Goal: Task Accomplishment & Management: Manage account settings

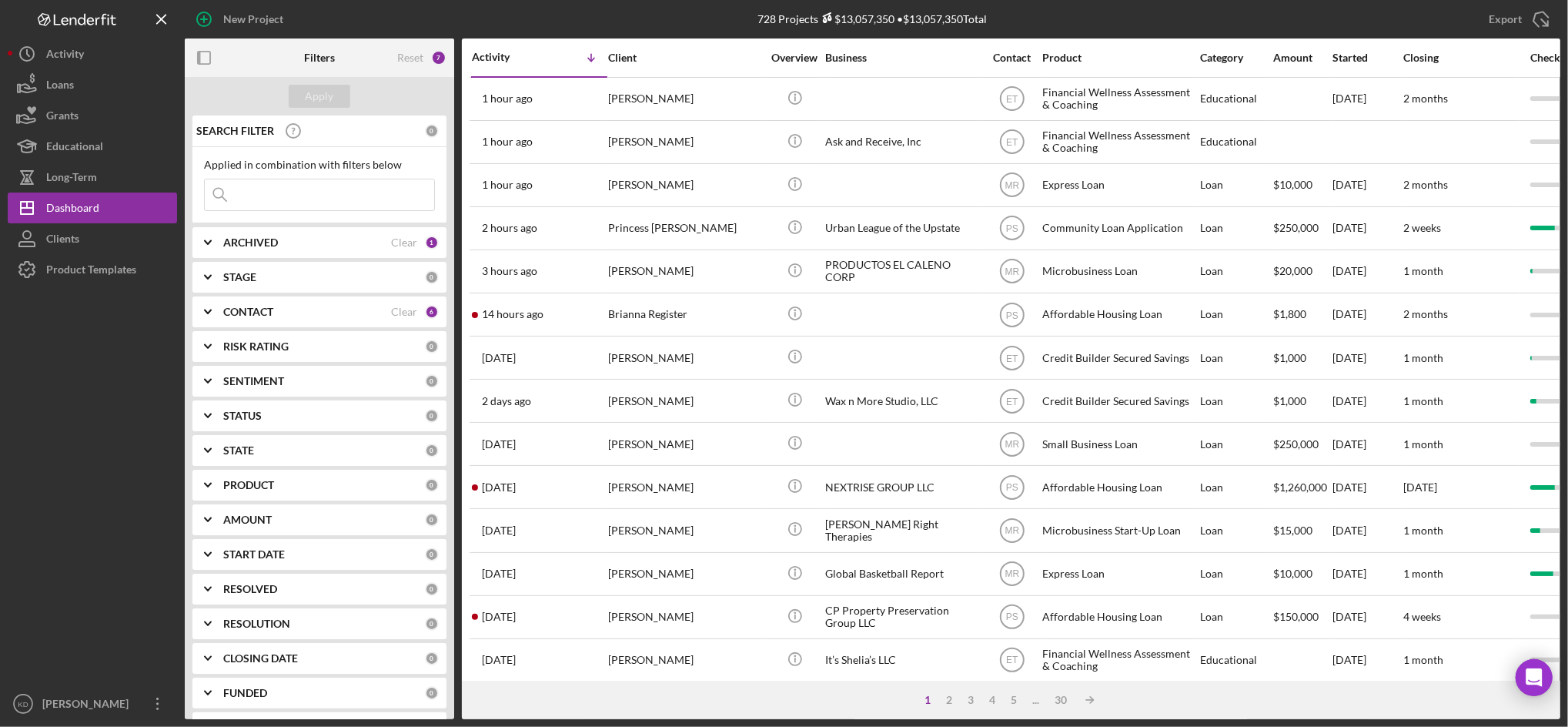
scroll to position [376, 0]
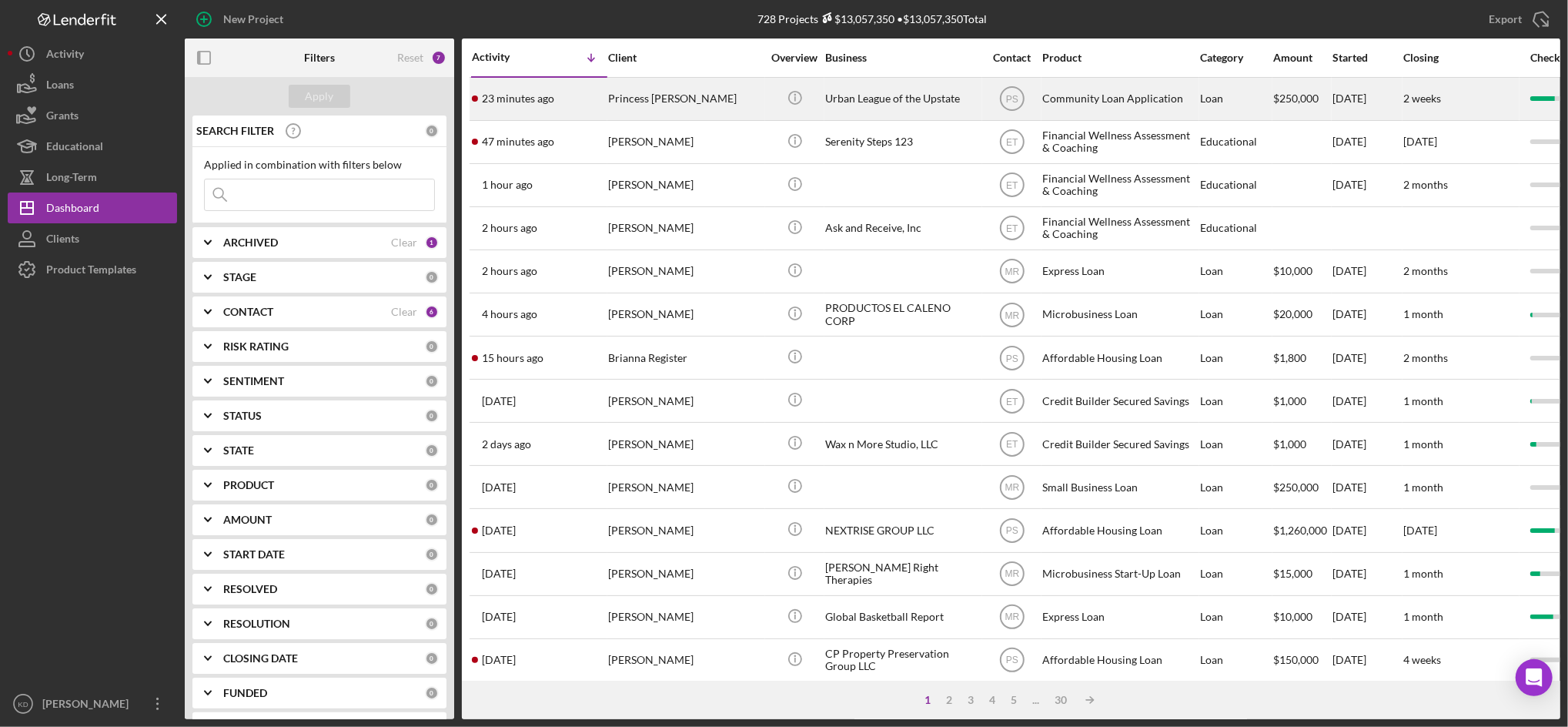
click at [703, 110] on div "Princess [PERSON_NAME]" at bounding box center [685, 98] width 154 height 41
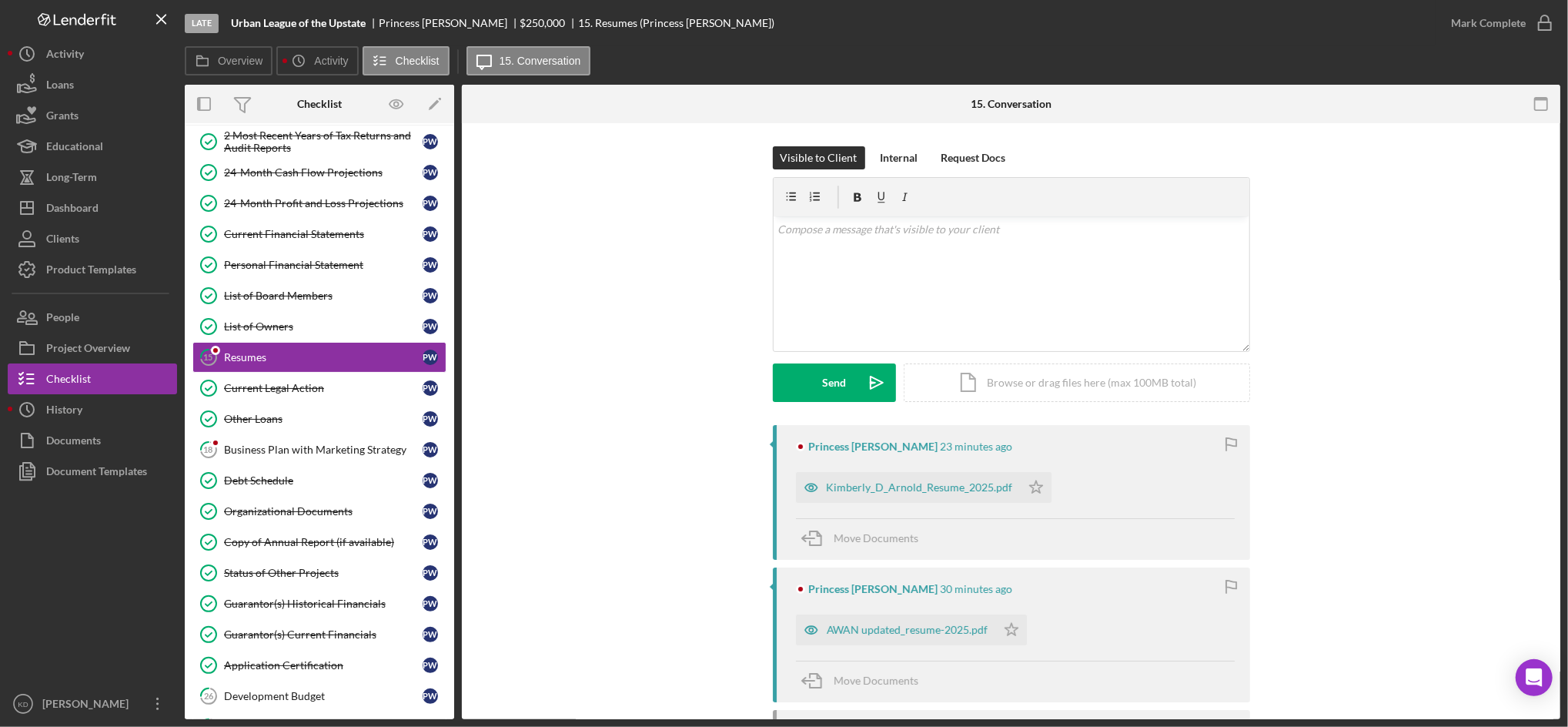
scroll to position [176, 0]
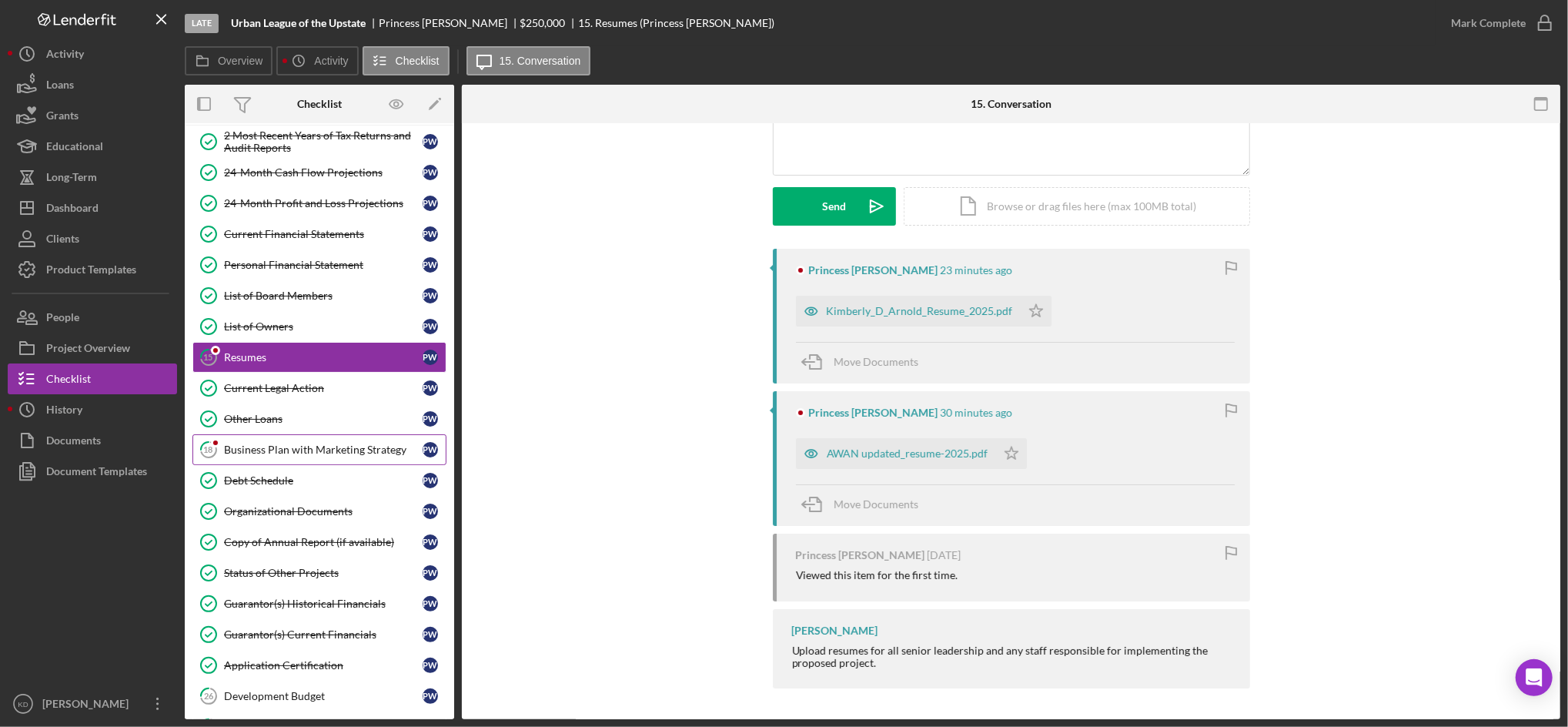
click at [302, 459] on link "18 Business Plan with Marketing Strategy P W" at bounding box center [318, 449] width 254 height 31
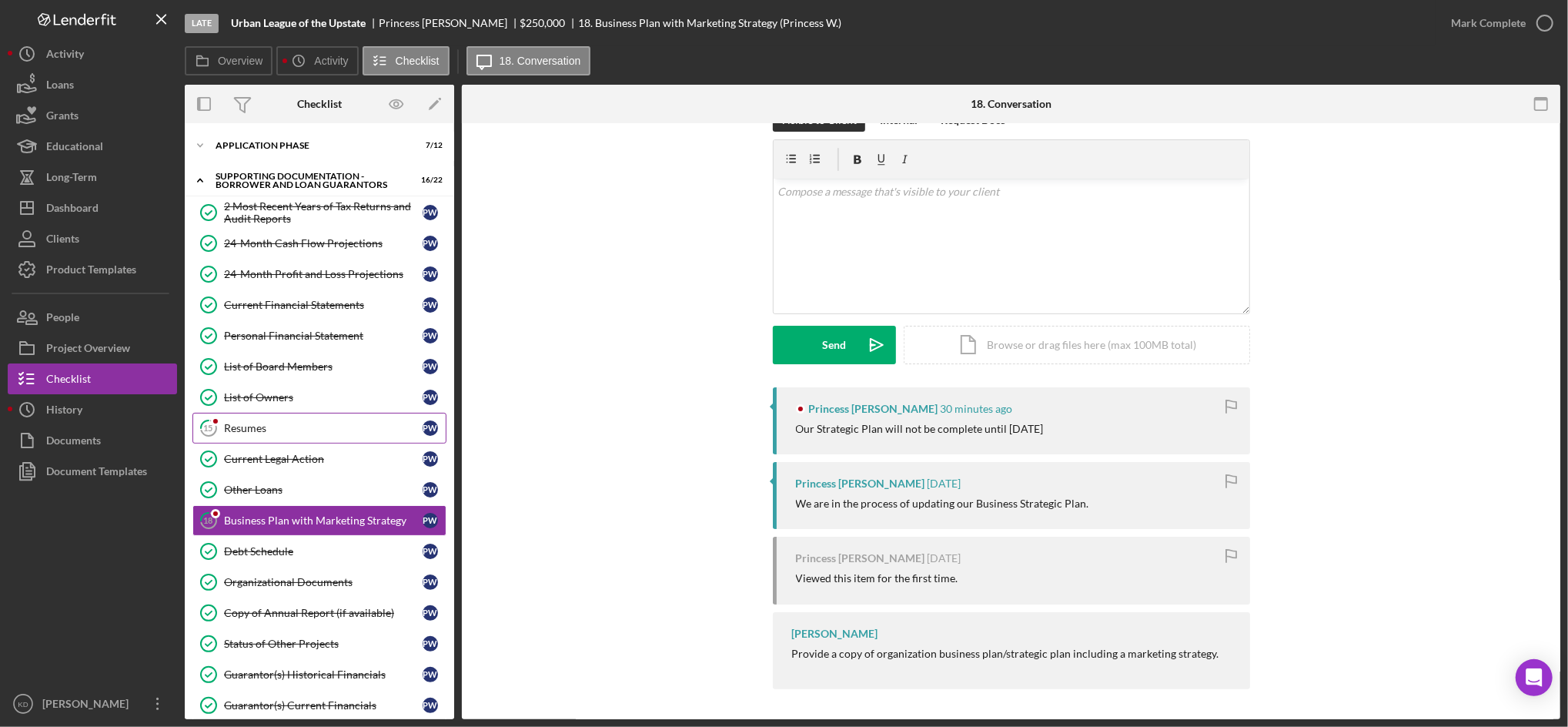
scroll to position [1, 0]
click at [244, 190] on div "Icon/Expander Supporting Documentation - Borrower and Loan Guarantors 16 / 22" at bounding box center [319, 180] width 270 height 32
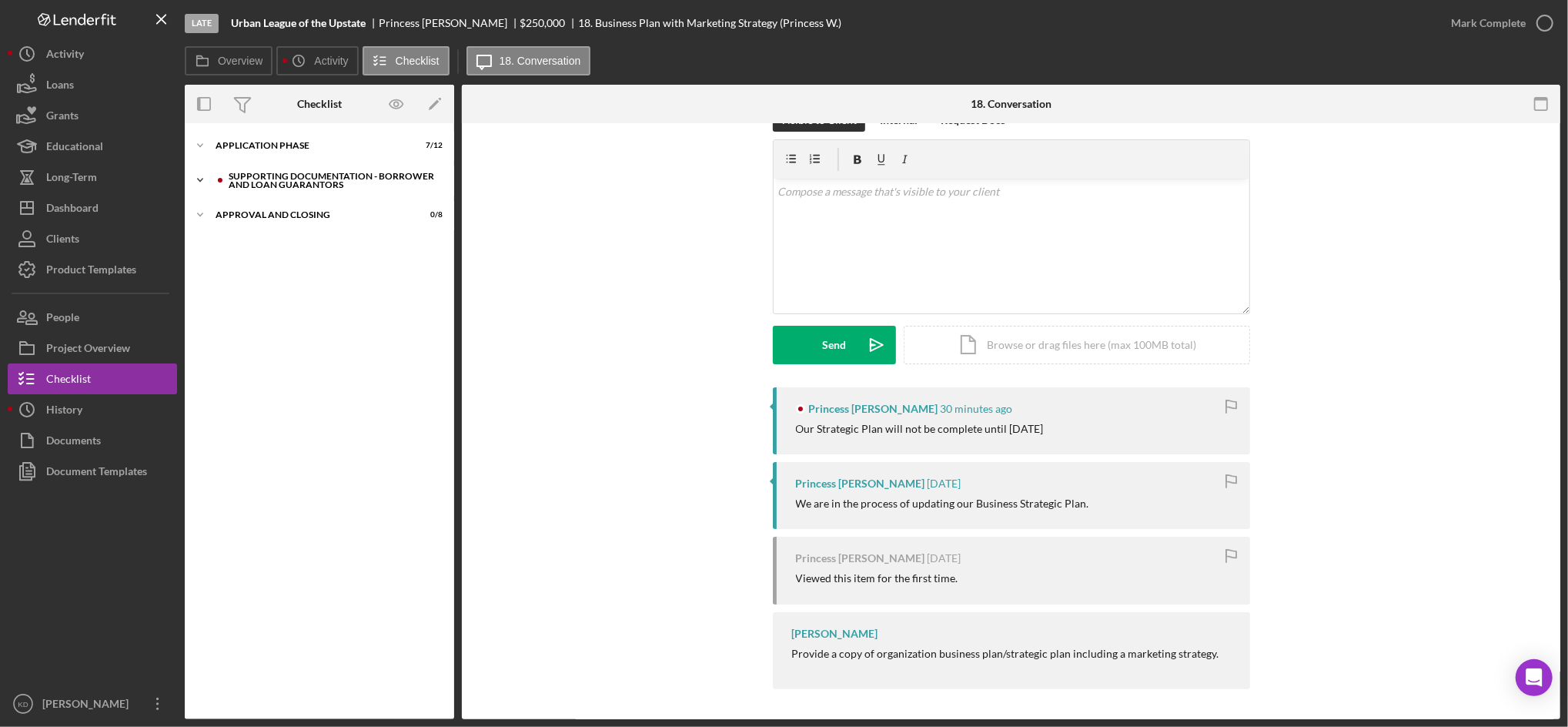
scroll to position [0, 0]
click at [254, 142] on div "Application Phase" at bounding box center [325, 145] width 220 height 9
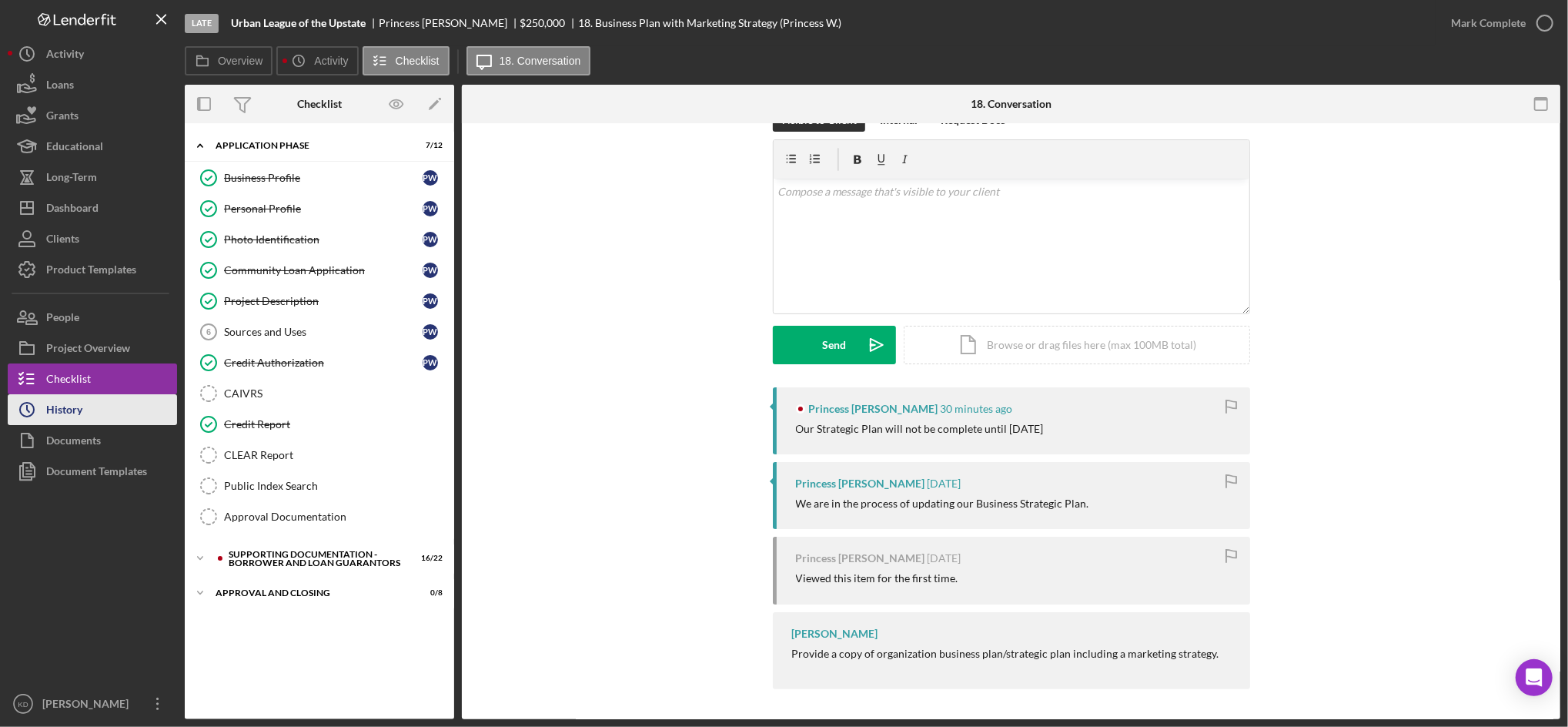
click at [71, 409] on div "History" at bounding box center [64, 411] width 36 height 35
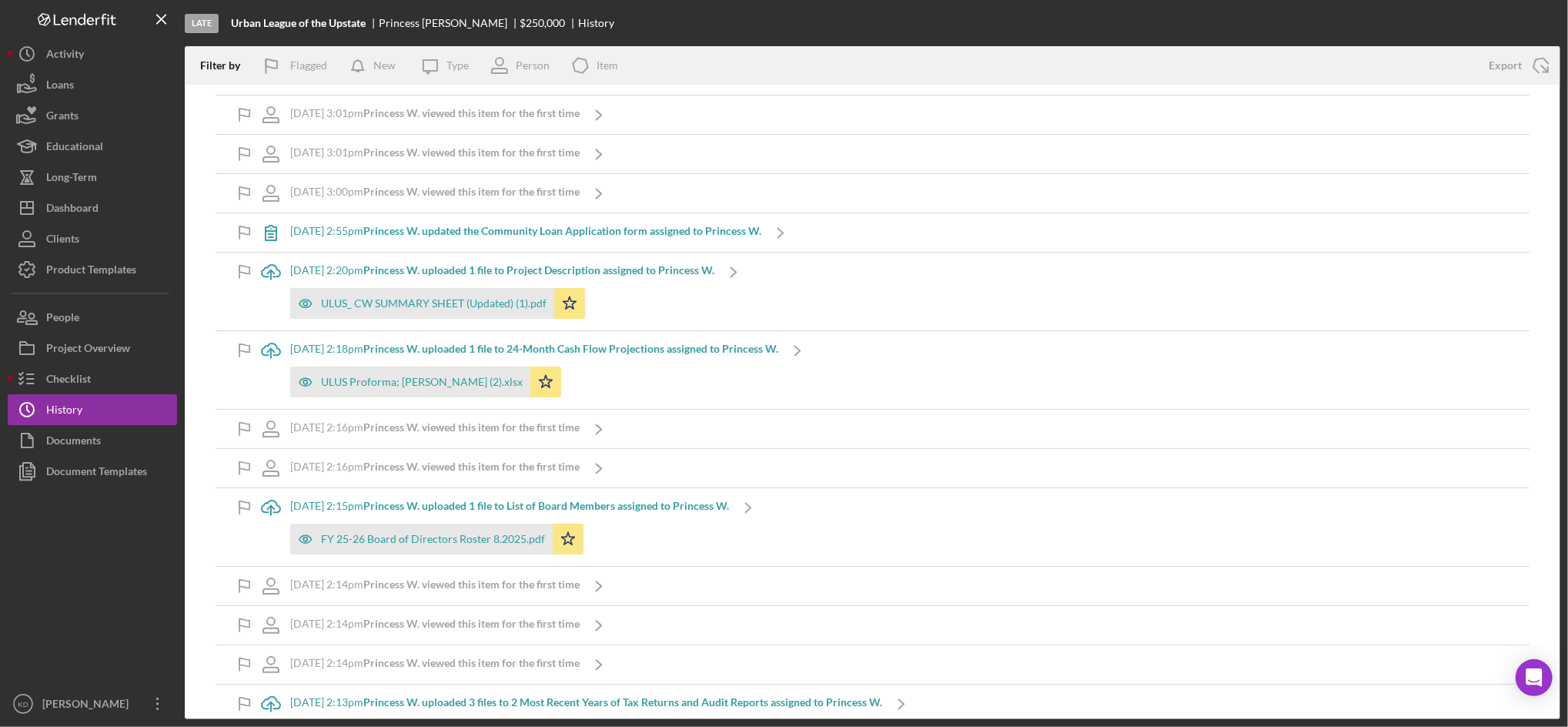
scroll to position [4126, 0]
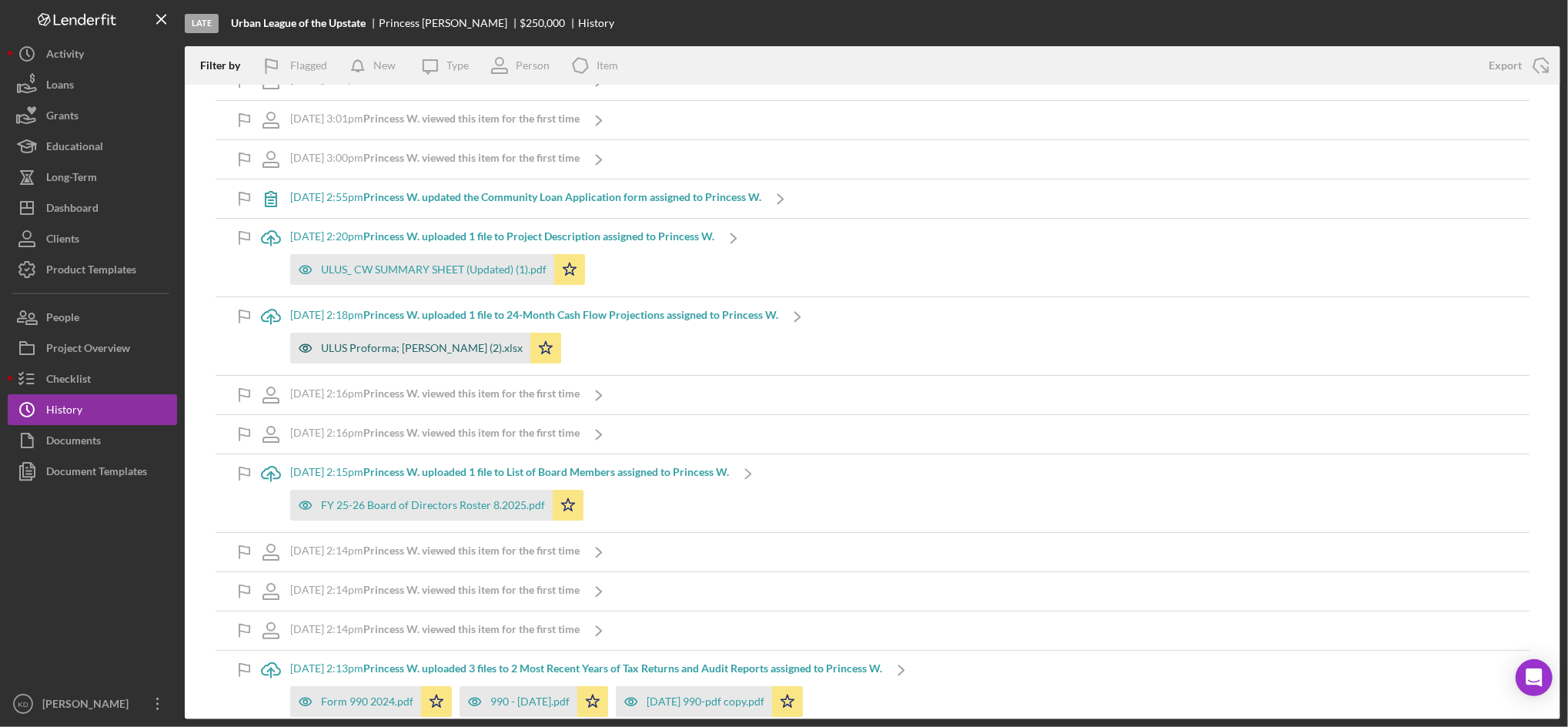
click at [374, 342] on div "ULUS Proforma; Whitlock (2).xlsx" at bounding box center [410, 347] width 240 height 31
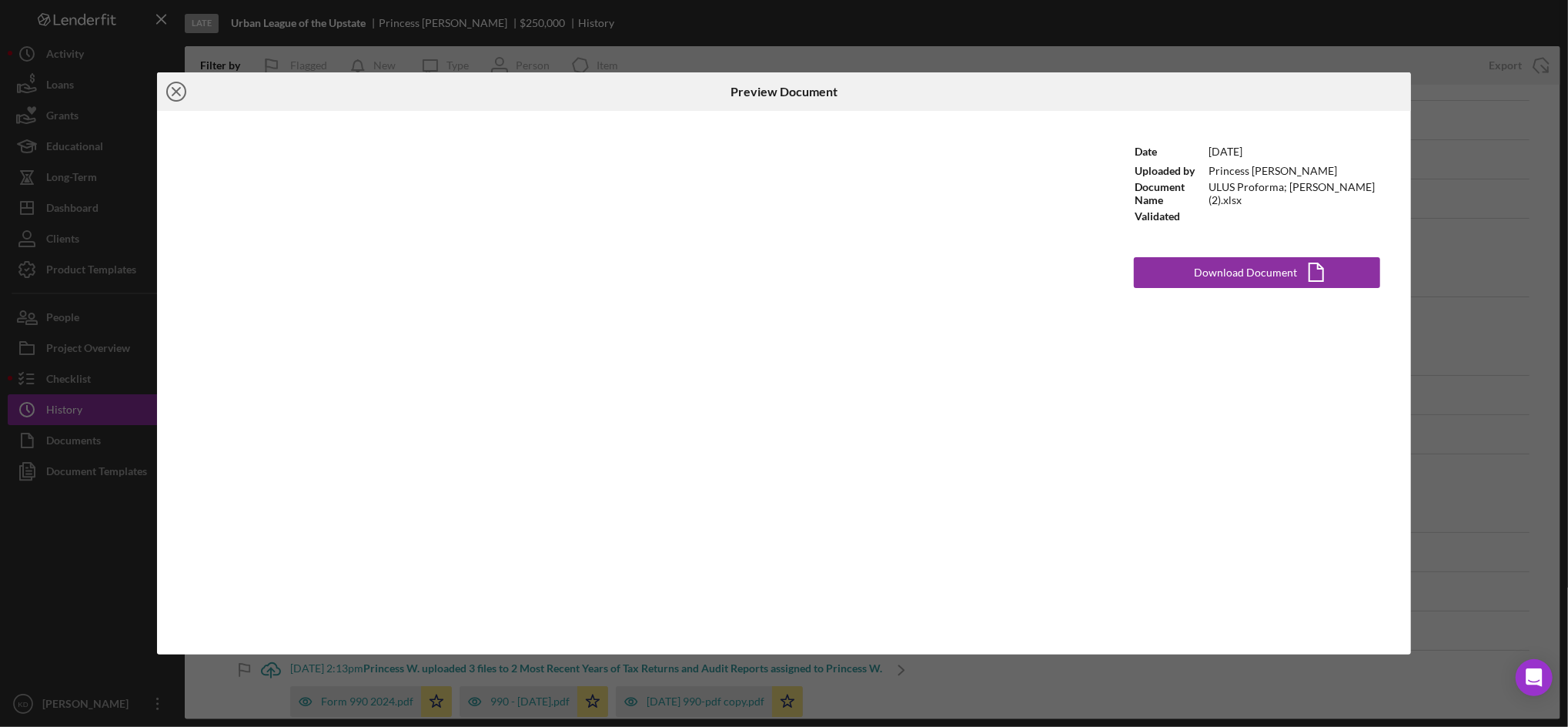
click at [174, 99] on icon "Icon/Close" at bounding box center [176, 91] width 39 height 39
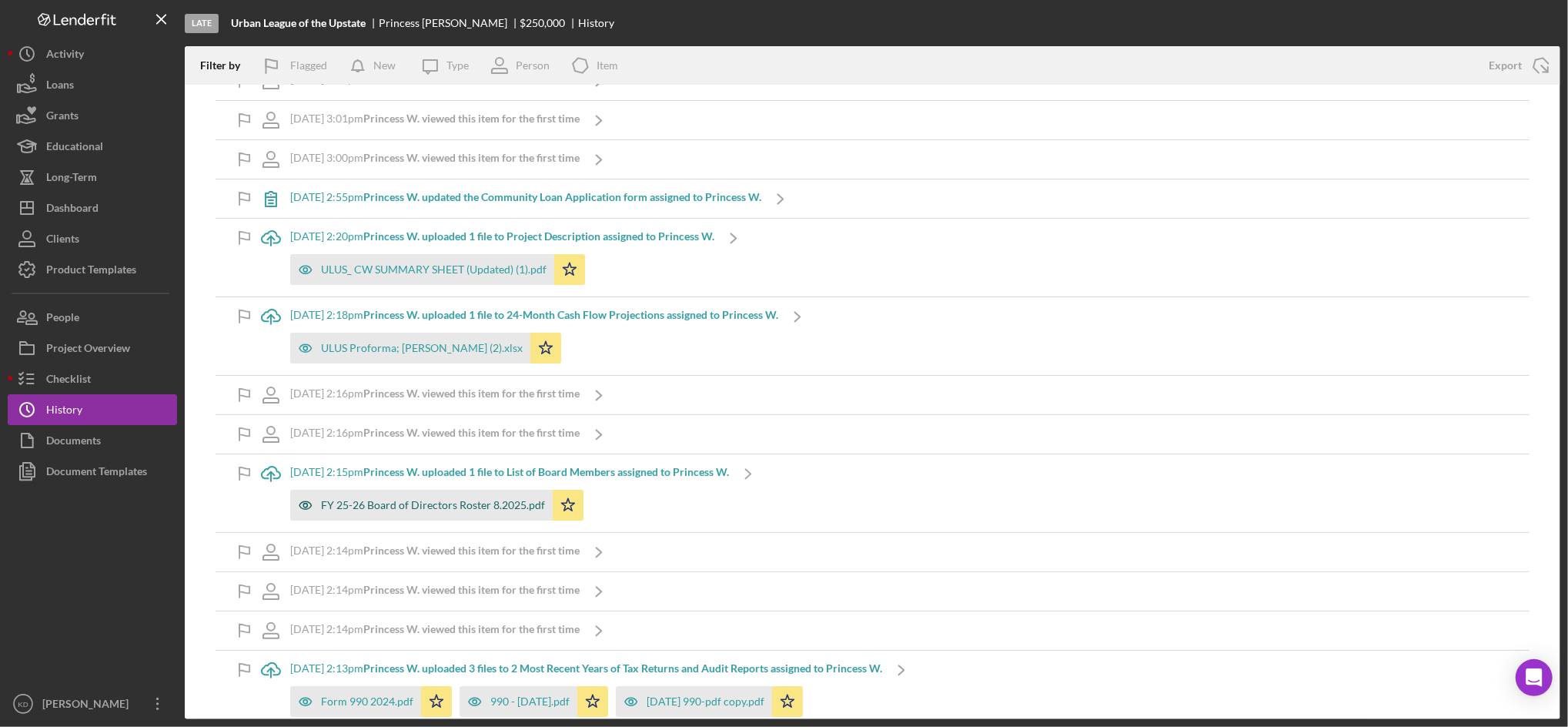
click at [490, 509] on div "FY 25-26 Board of Directors Roster 8.2025.pdf" at bounding box center [433, 504] width 224 height 12
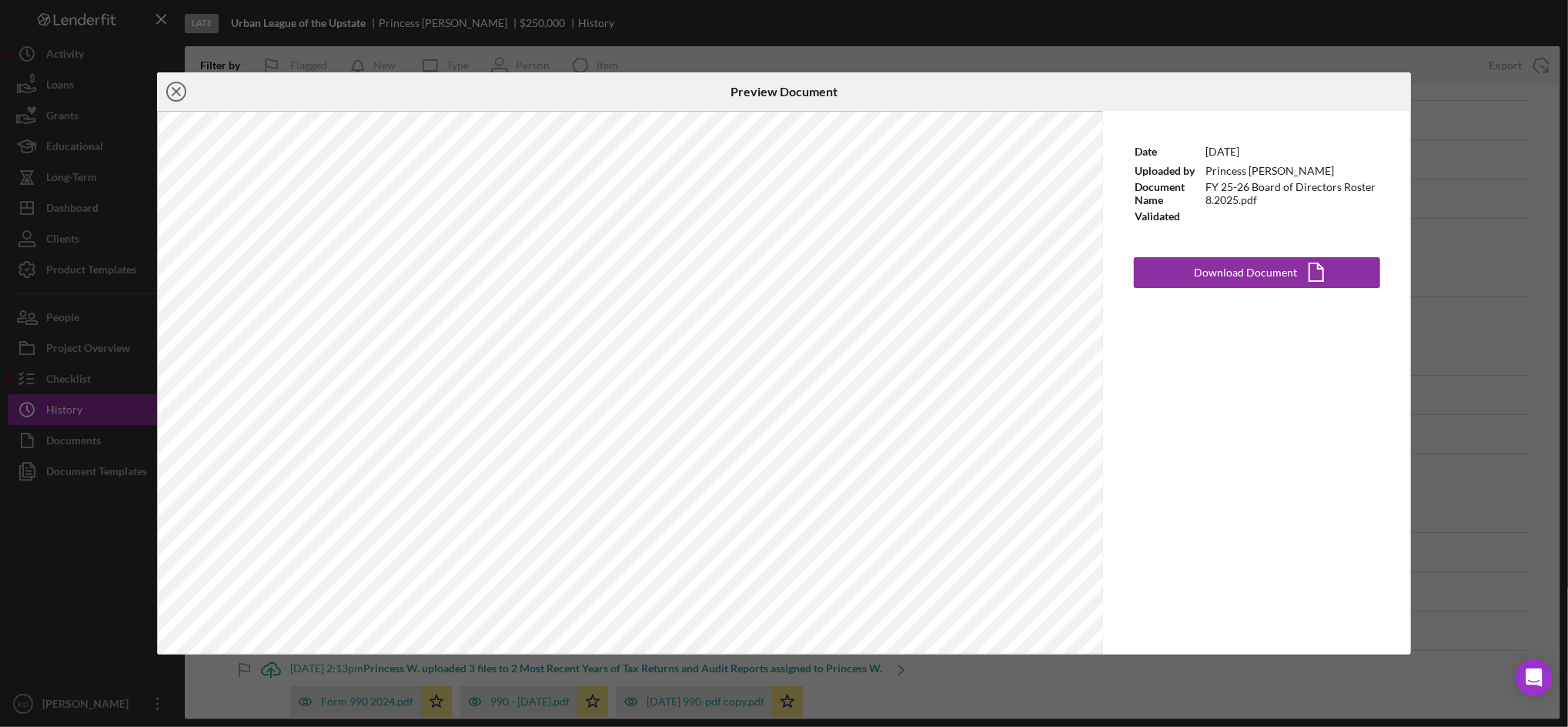
click at [170, 99] on circle at bounding box center [176, 91] width 19 height 19
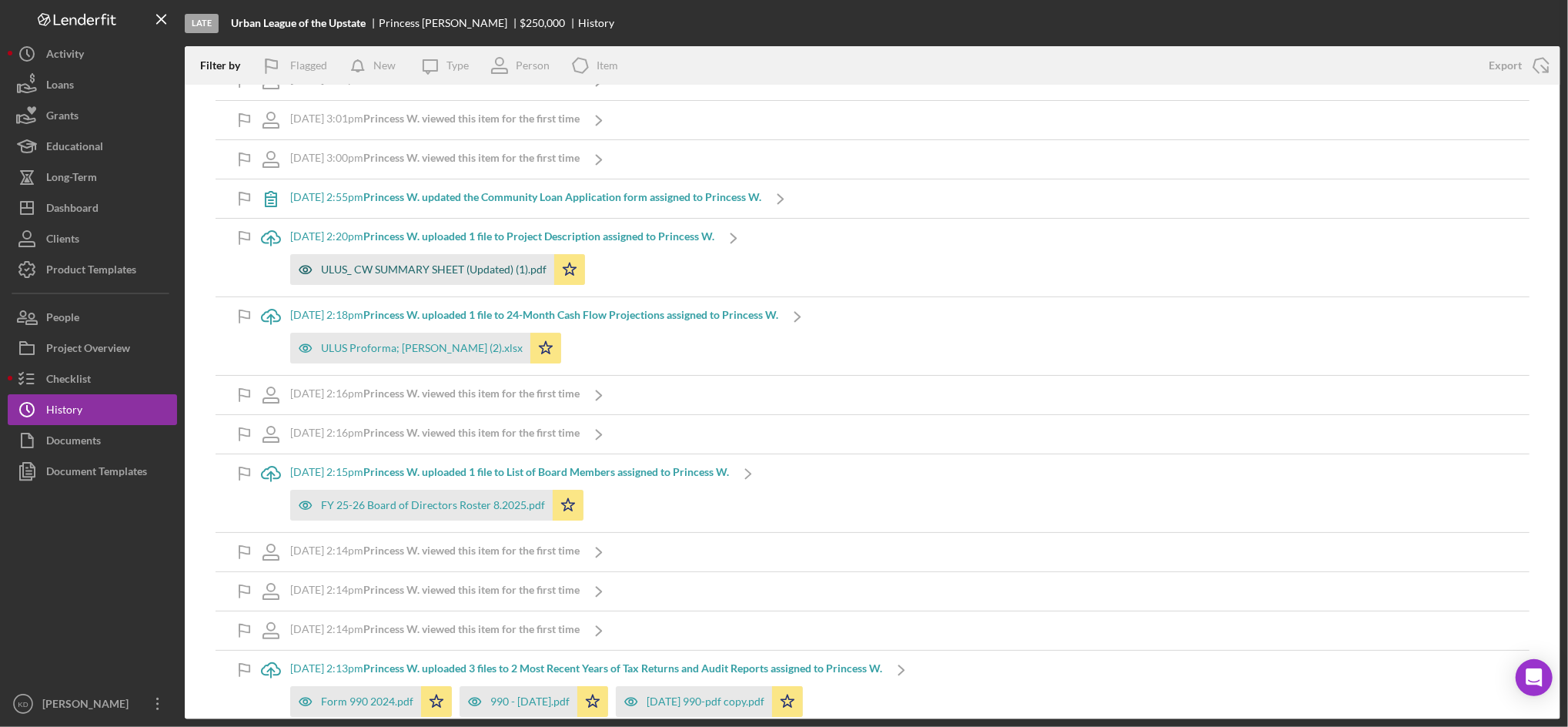
click at [413, 274] on div "ULUS_ CW SUMMARY SHEET (Updated) (1).pdf" at bounding box center [434, 270] width 226 height 12
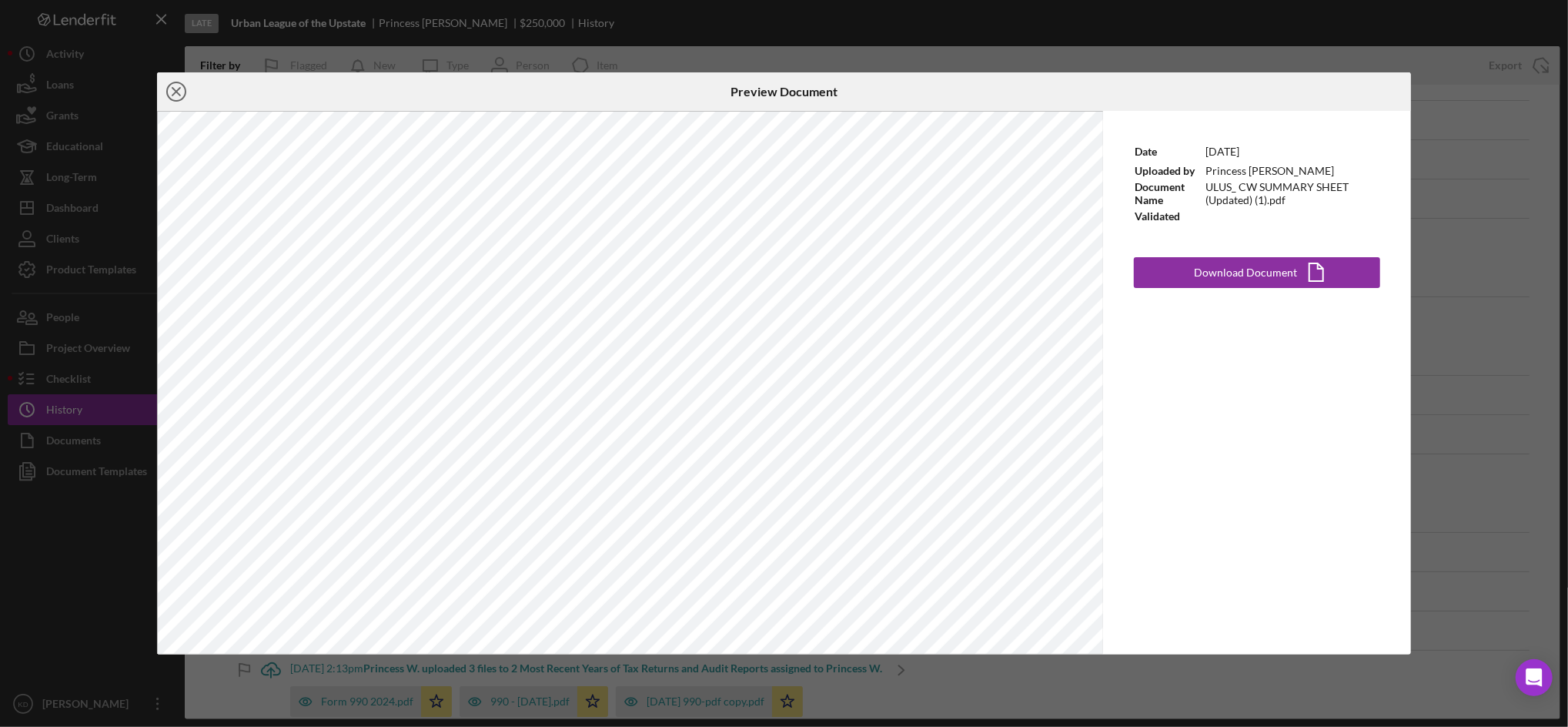
click at [182, 85] on circle at bounding box center [176, 91] width 19 height 19
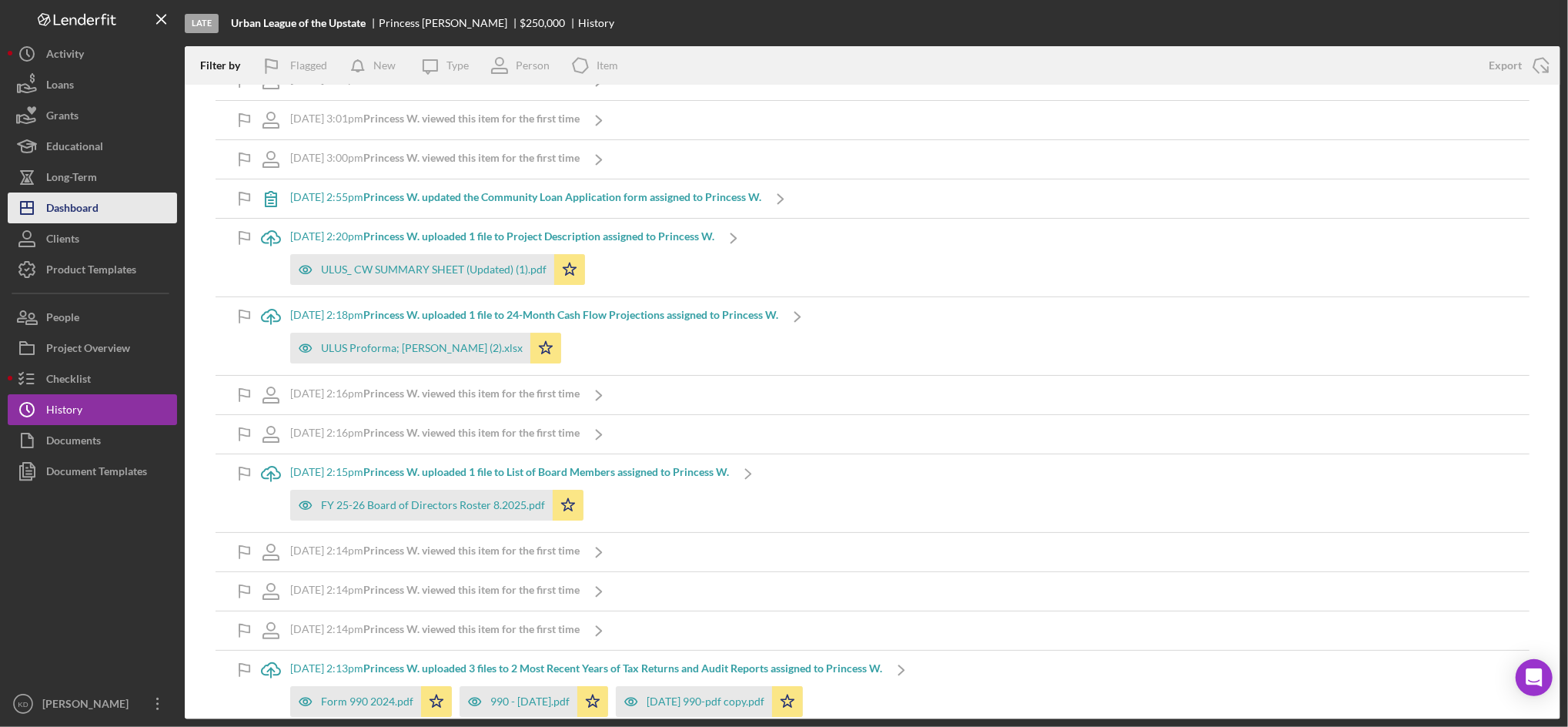
click at [81, 200] on div "Dashboard" at bounding box center [72, 209] width 53 height 35
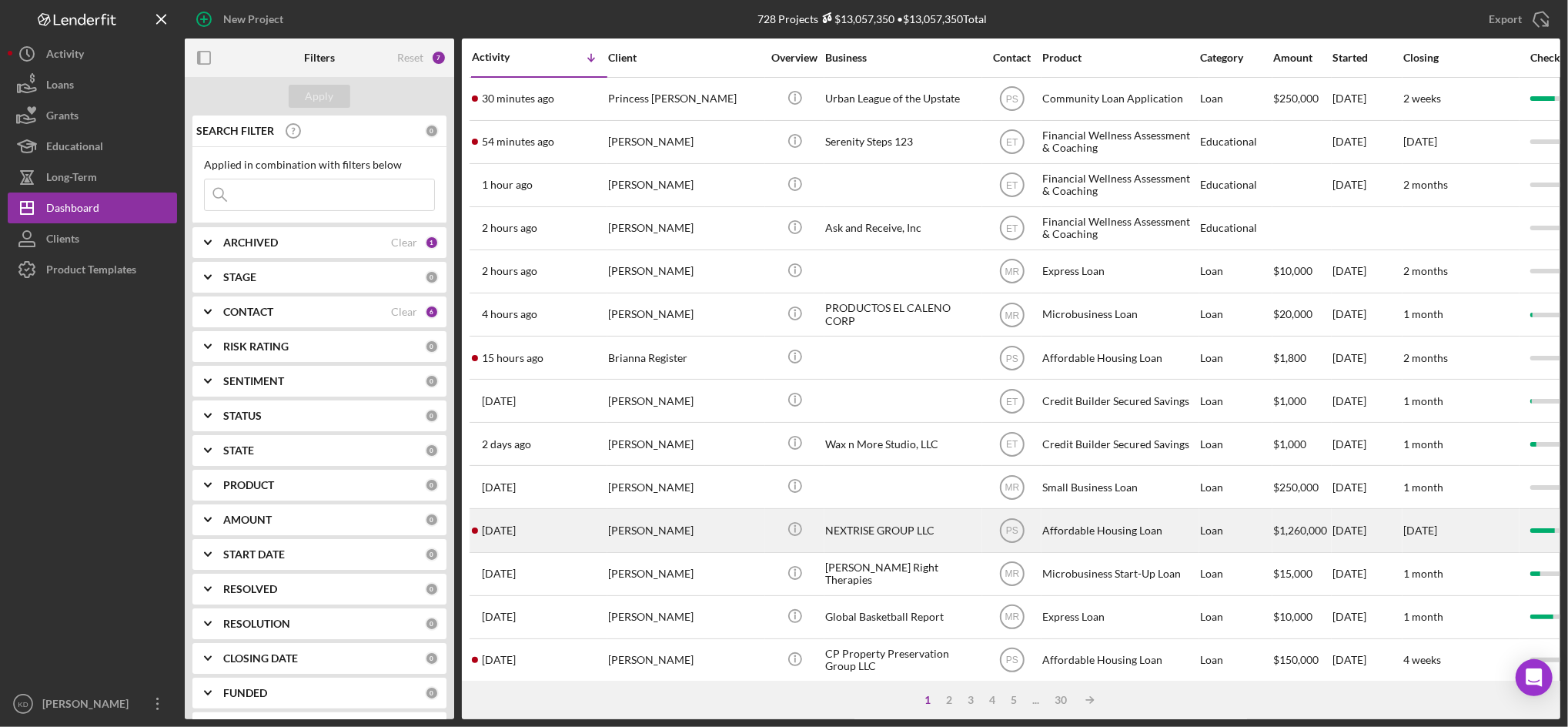
click at [861, 529] on div "NEXTRISE GROUP LLC" at bounding box center [902, 529] width 154 height 41
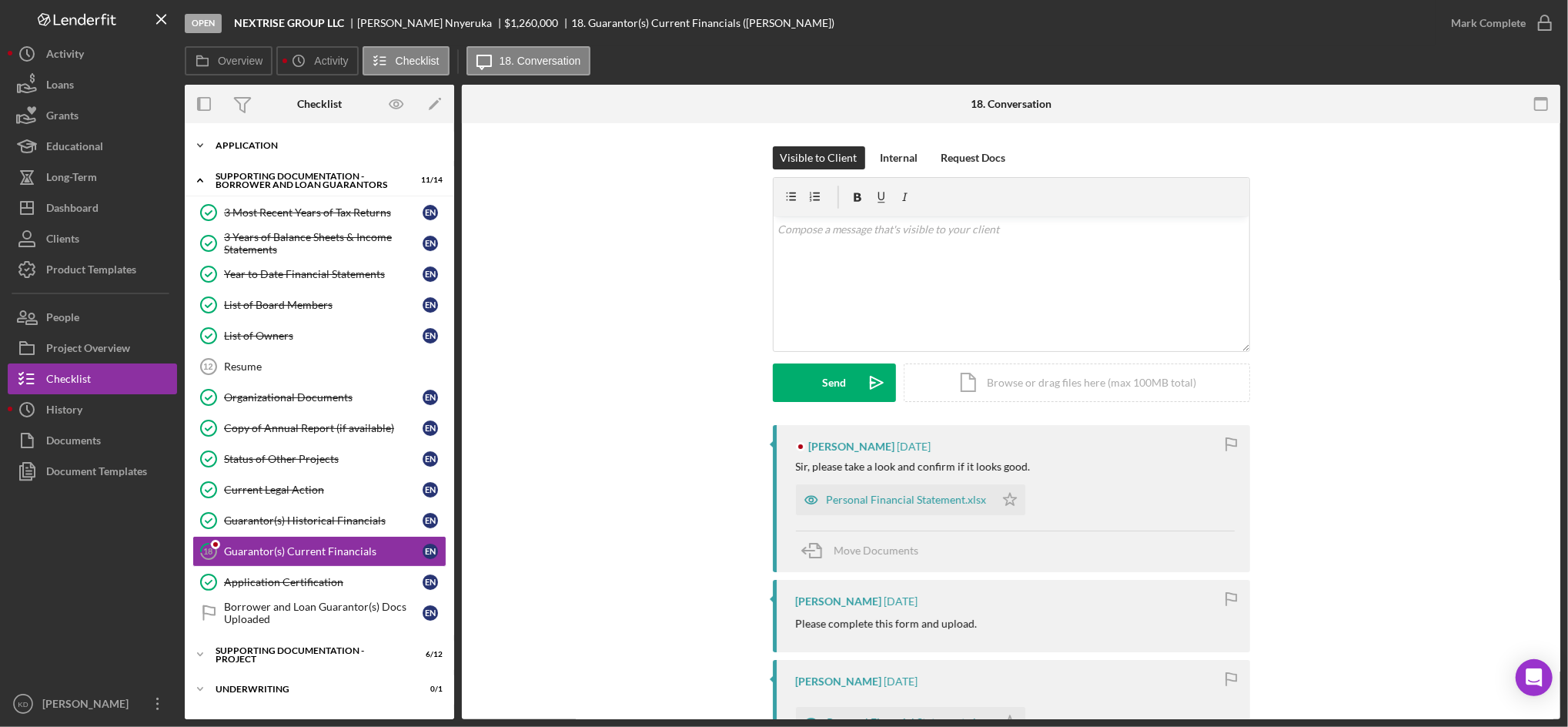
click at [268, 138] on div "Icon/Expander Application 7 / 9" at bounding box center [319, 145] width 270 height 31
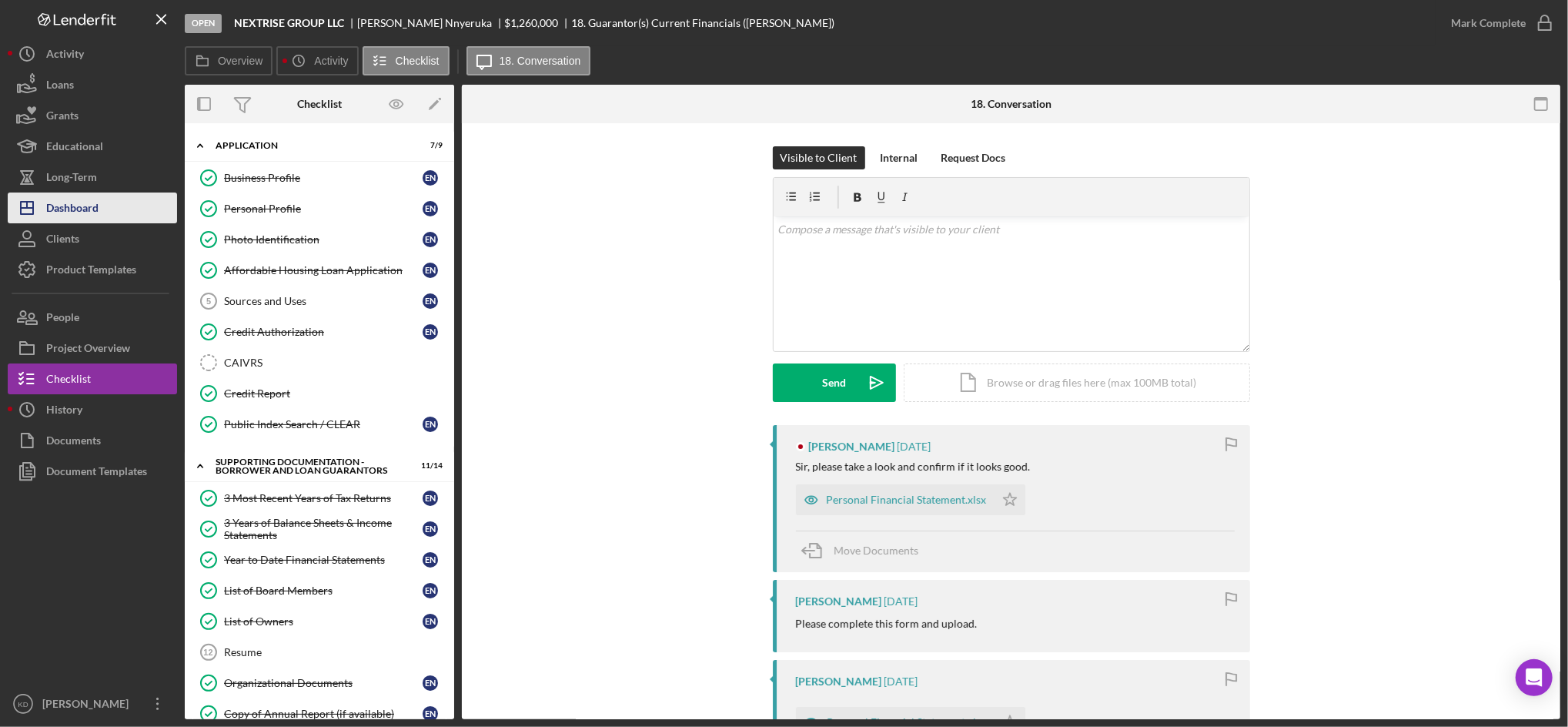
click at [95, 204] on div "Dashboard" at bounding box center [72, 209] width 53 height 35
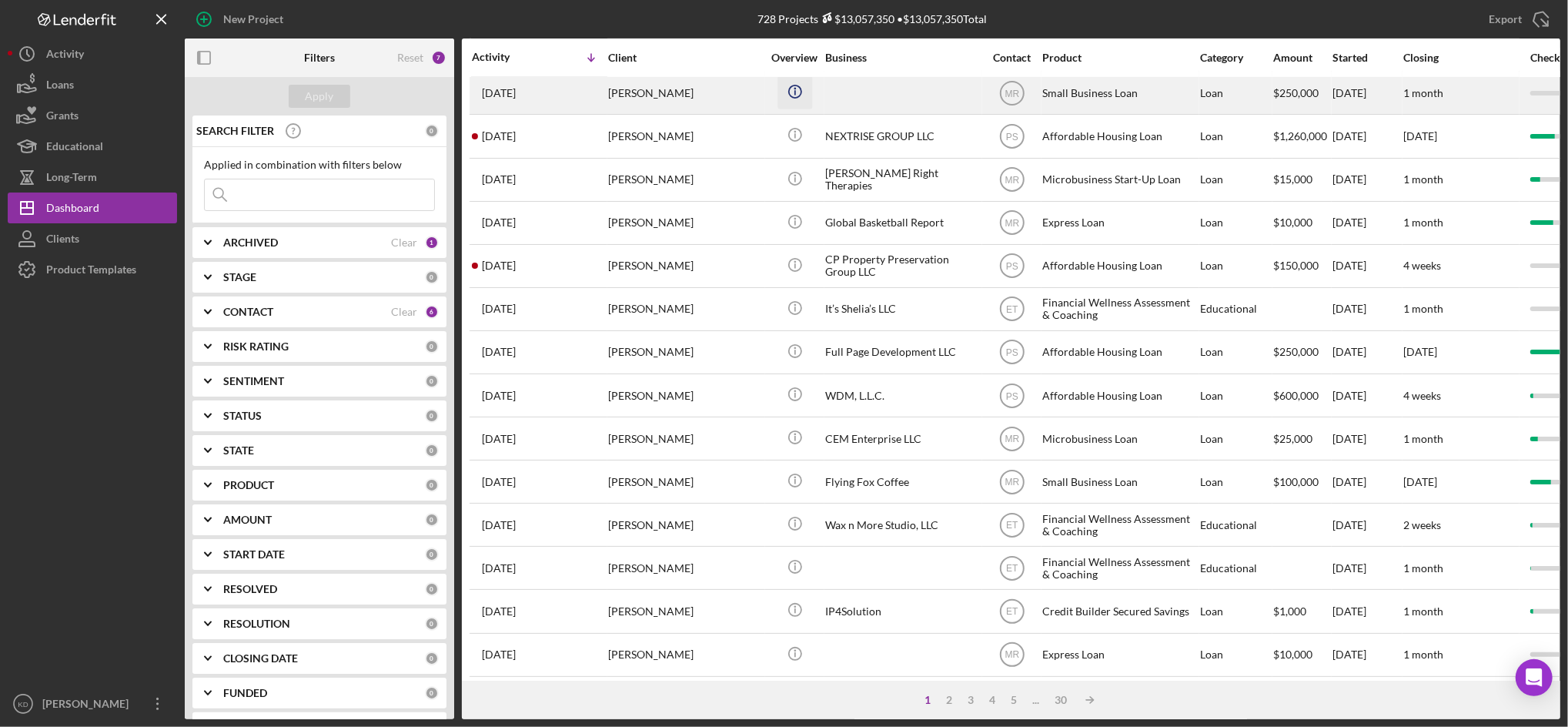
scroll to position [505, 0]
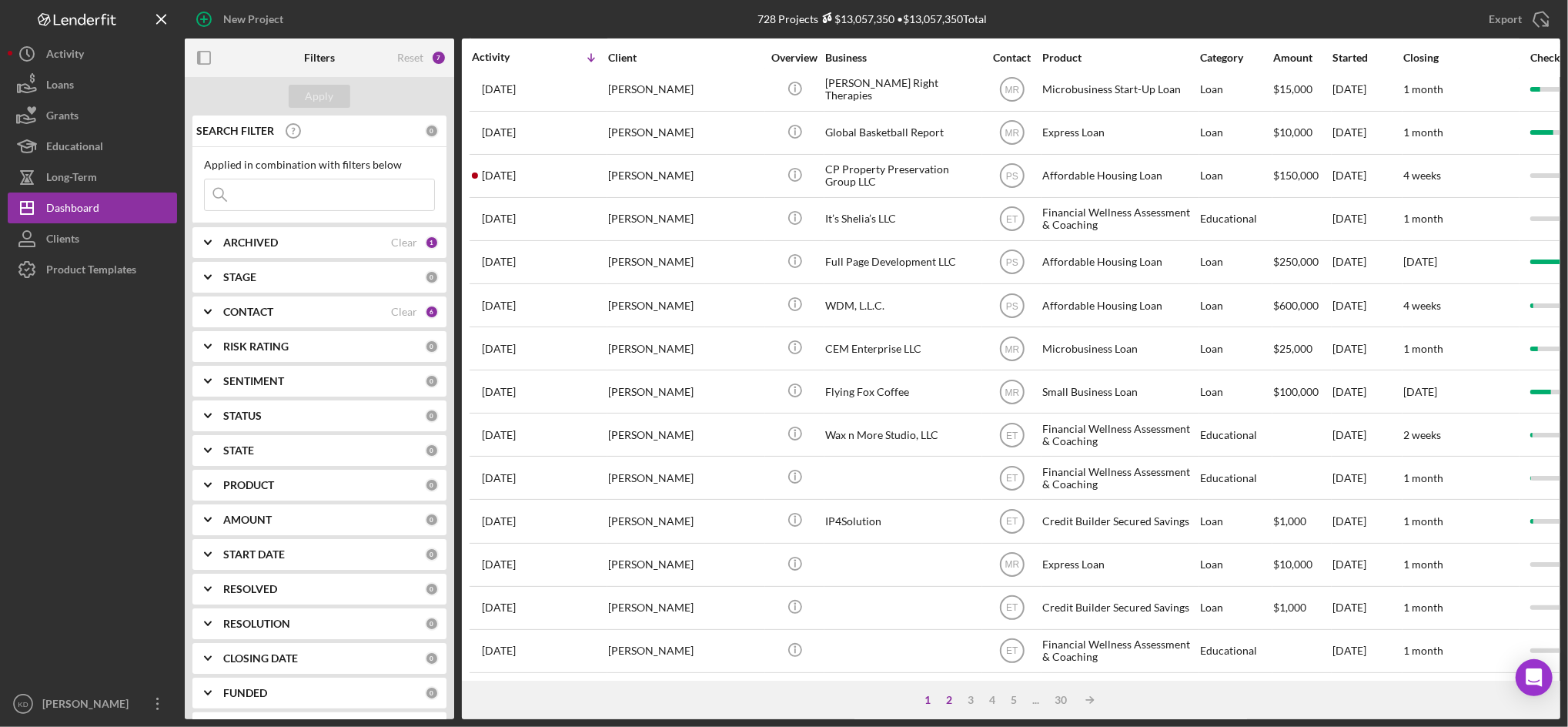
click at [944, 699] on div "2" at bounding box center [949, 699] width 22 height 12
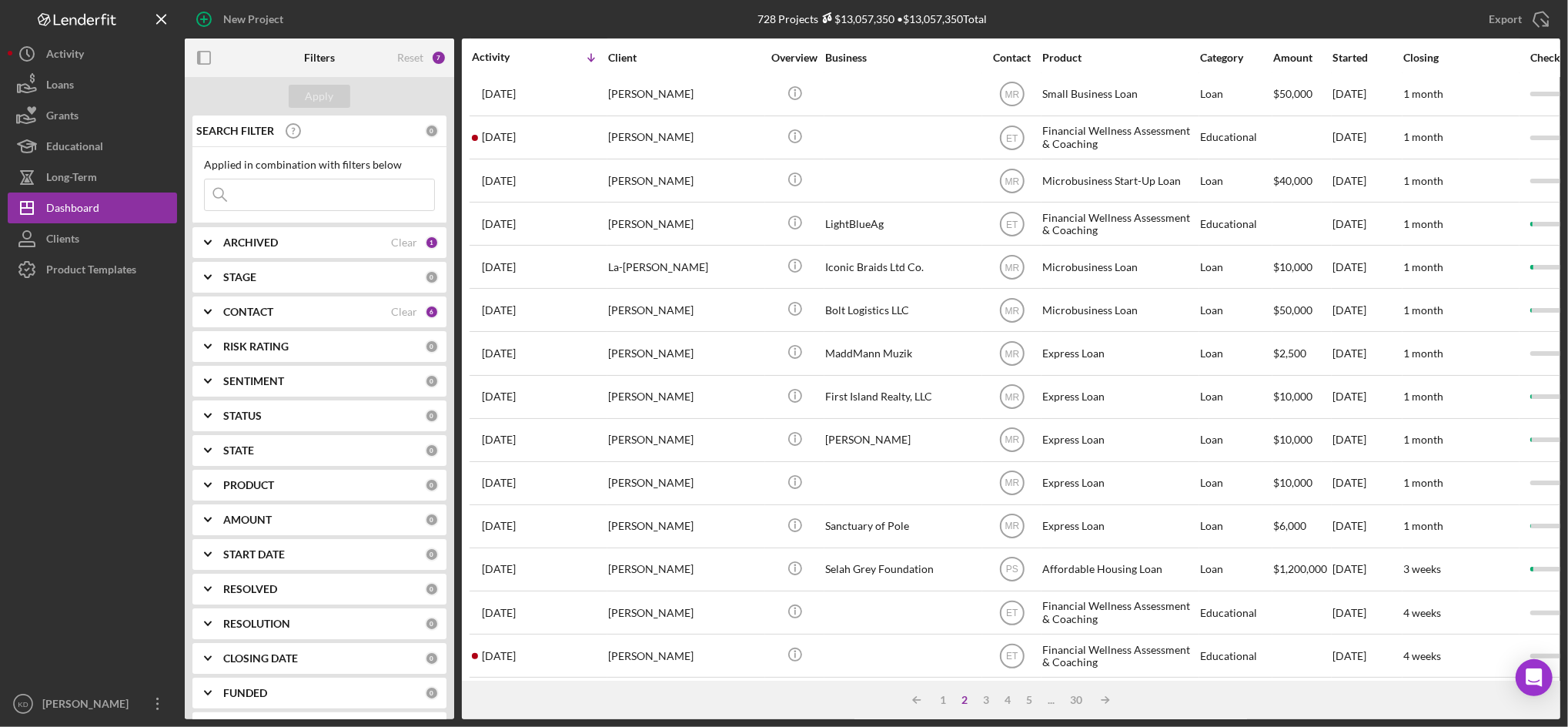
scroll to position [0, 0]
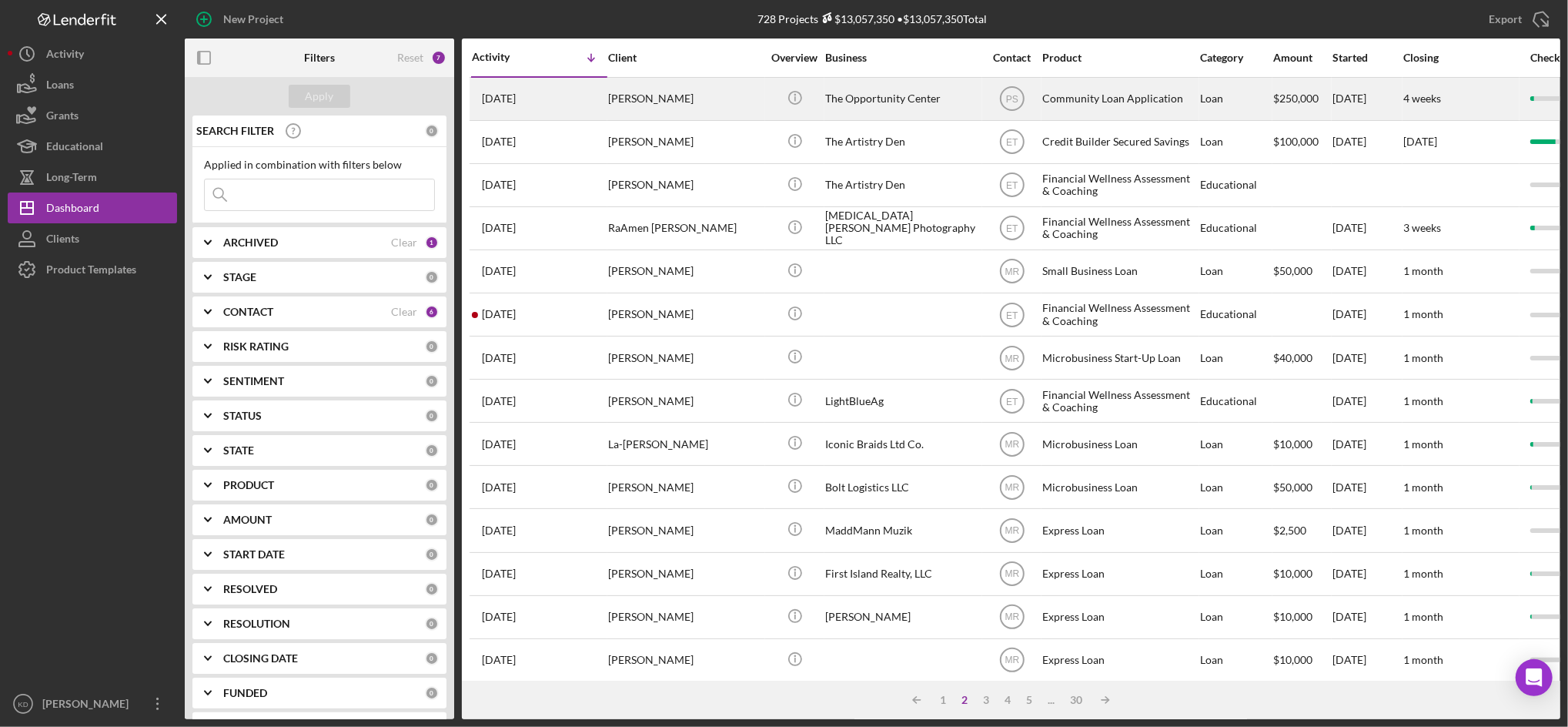
click at [870, 103] on div "The Opportunity Center" at bounding box center [902, 98] width 154 height 41
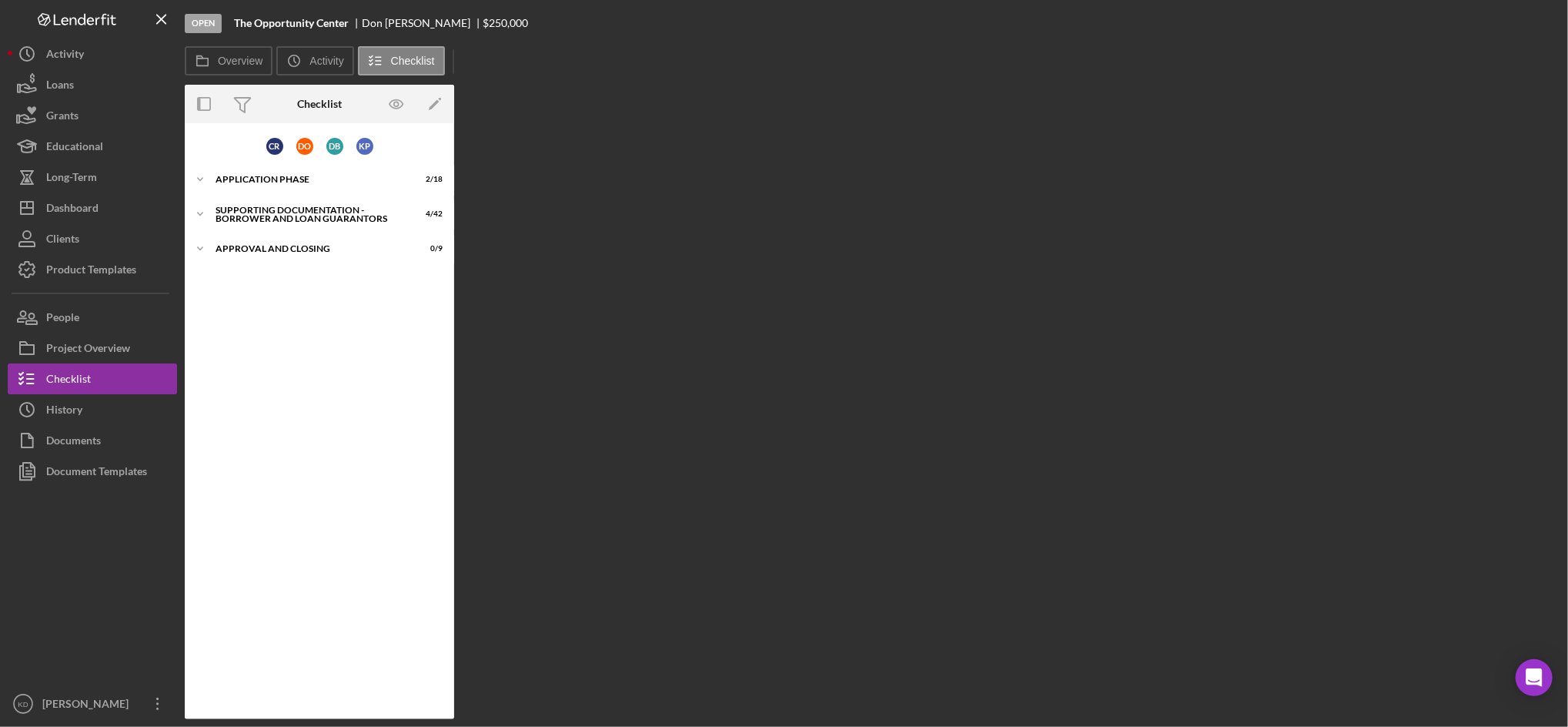
scroll to position [5, 0]
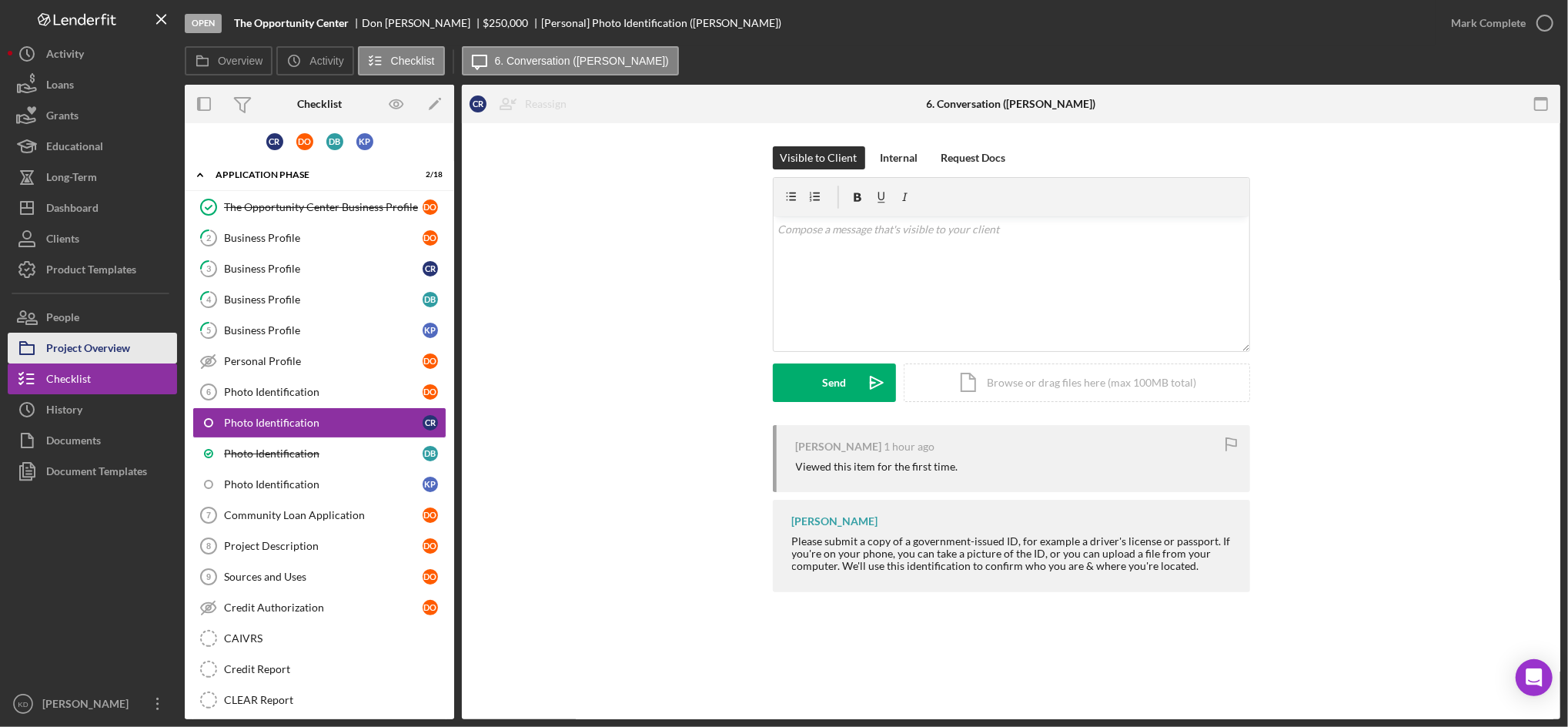
click at [121, 337] on div "Project Overview" at bounding box center [88, 349] width 84 height 35
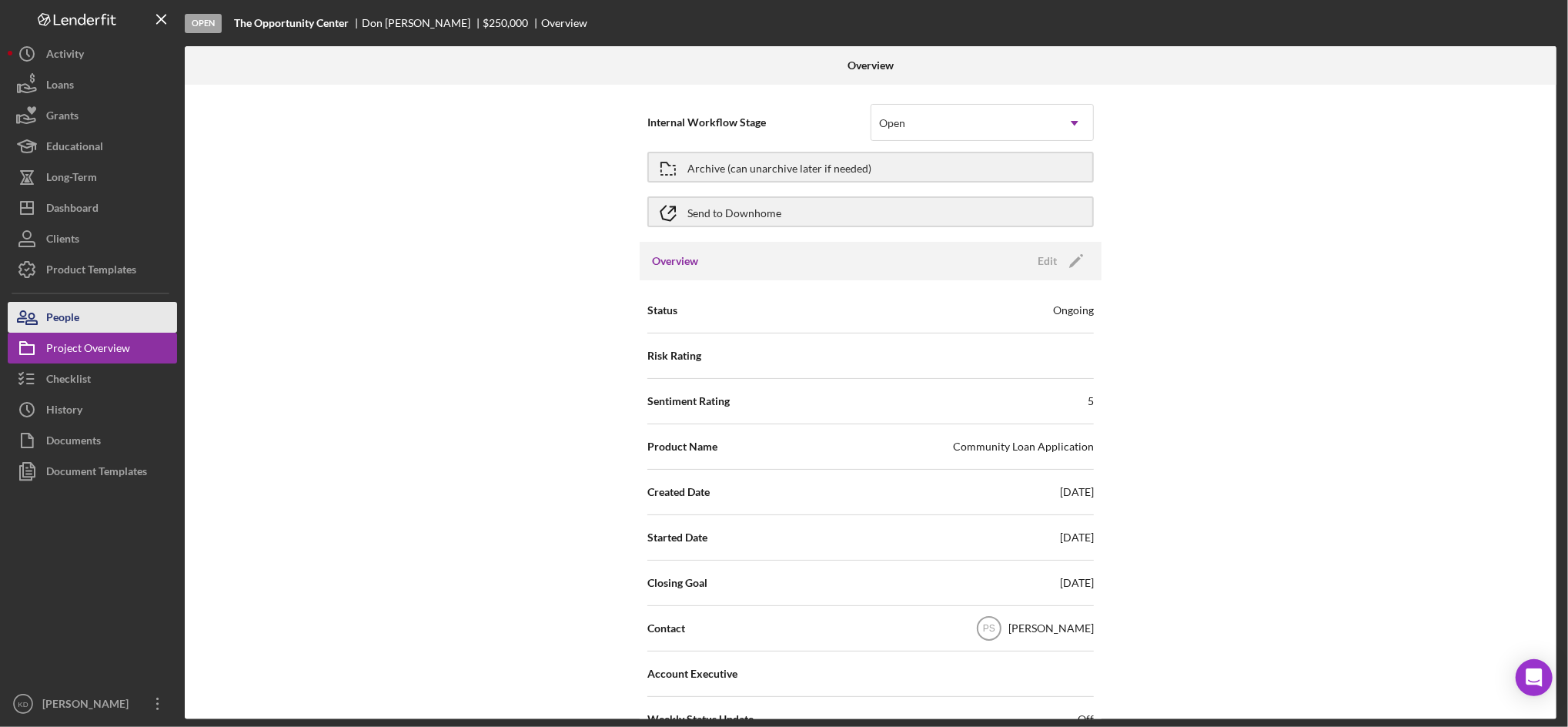
click at [81, 315] on button "People" at bounding box center [93, 316] width 169 height 31
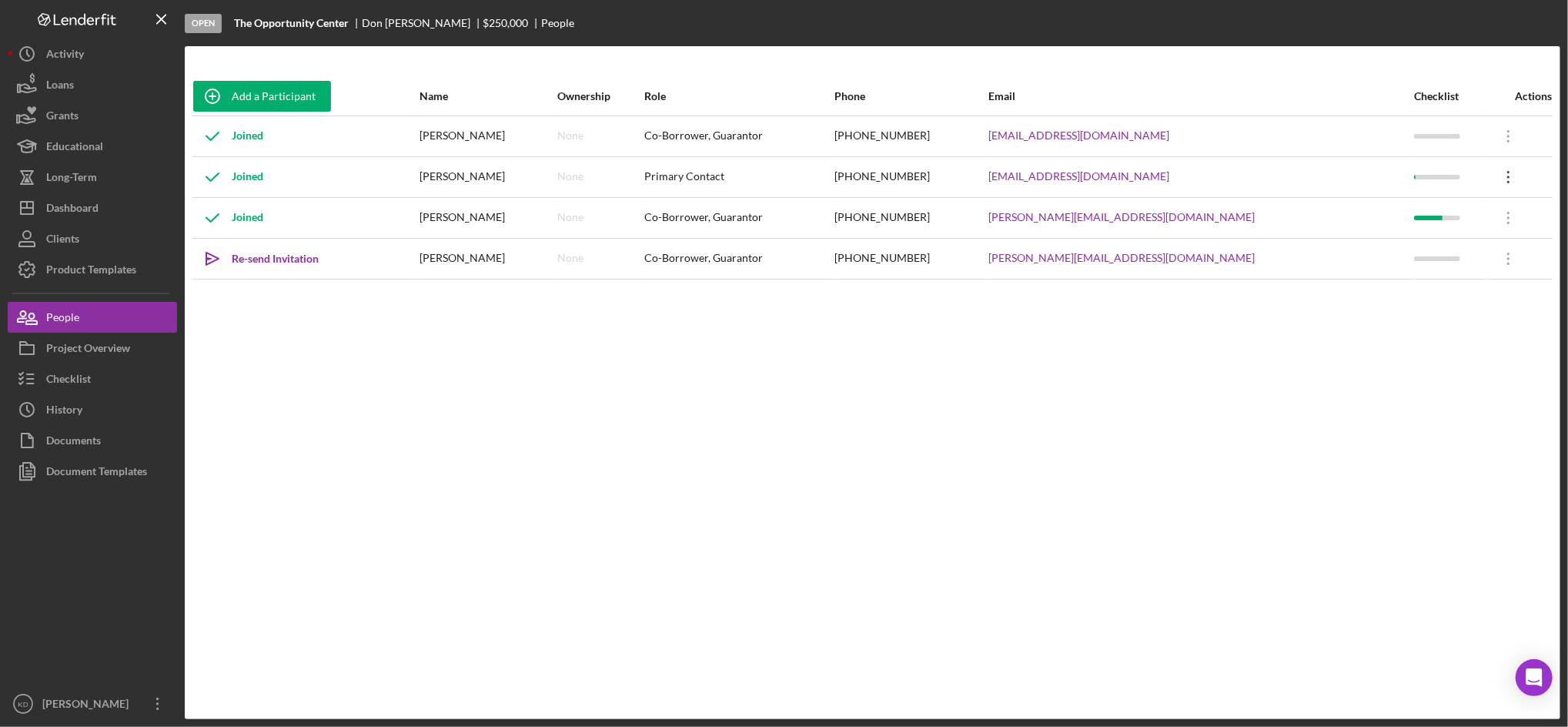
click at [1500, 174] on icon "Icon/Overflow" at bounding box center [1509, 177] width 39 height 39
click at [1385, 217] on div "Icon/Edit Edit" at bounding box center [1430, 217] width 169 height 32
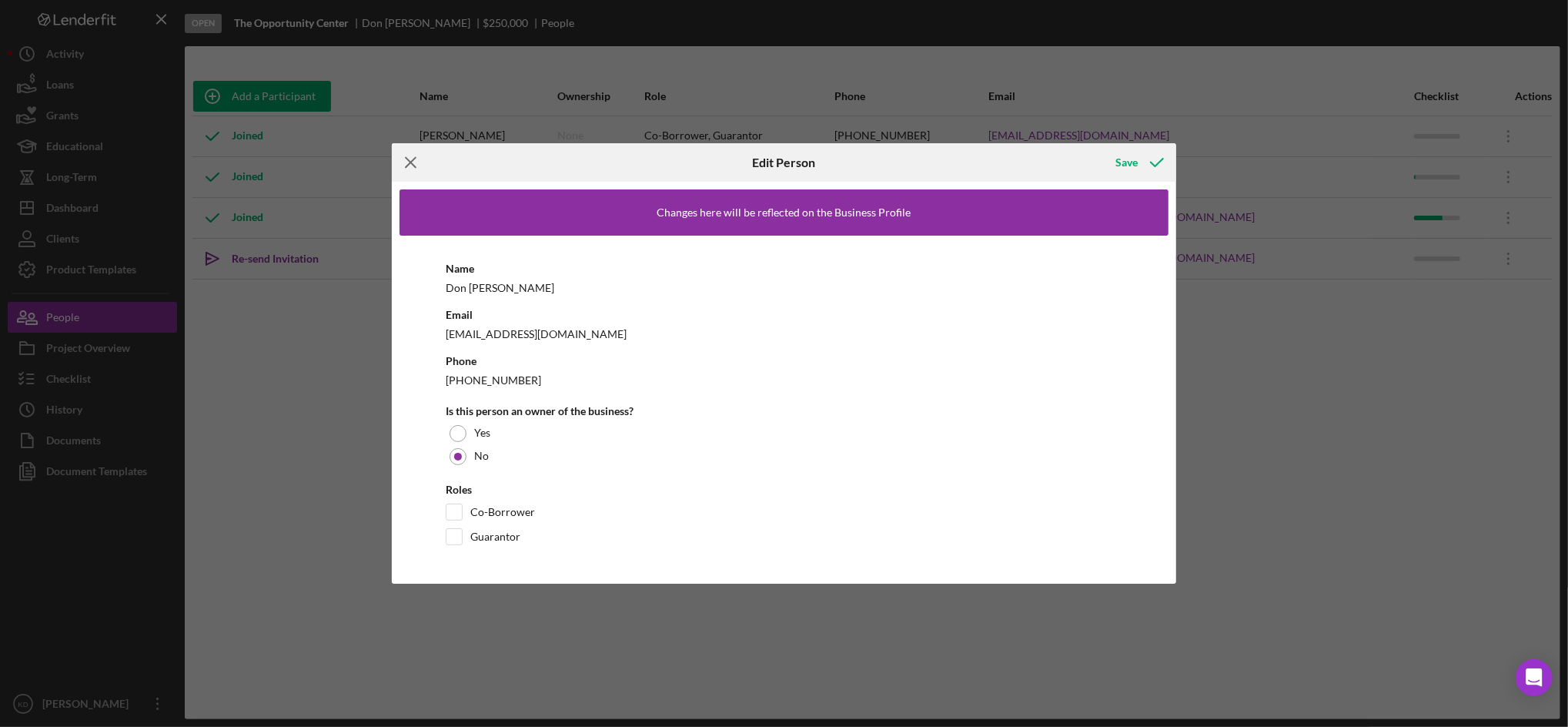
click at [405, 163] on icon "Icon/Menu Close" at bounding box center [411, 162] width 39 height 39
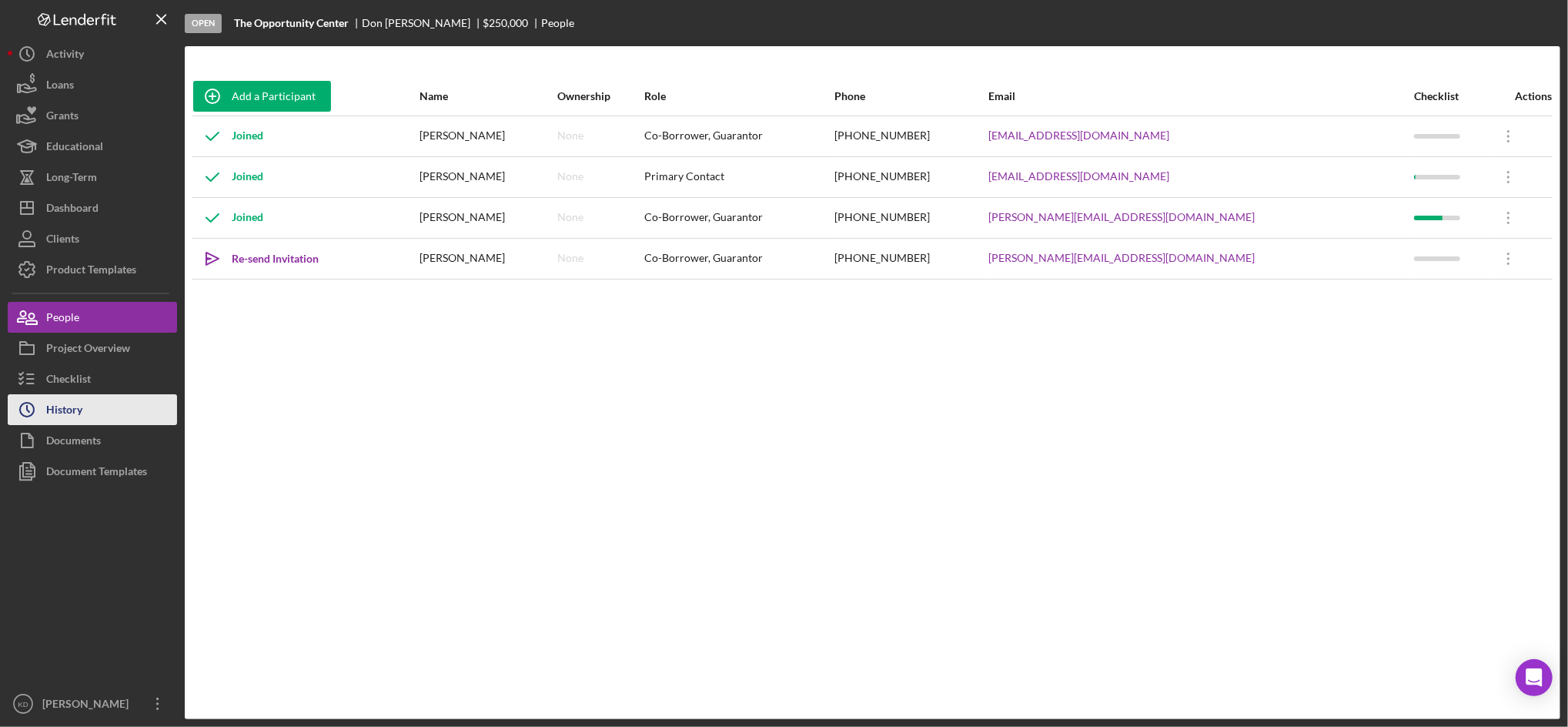
click at [90, 414] on button "Icon/History History" at bounding box center [93, 409] width 169 height 31
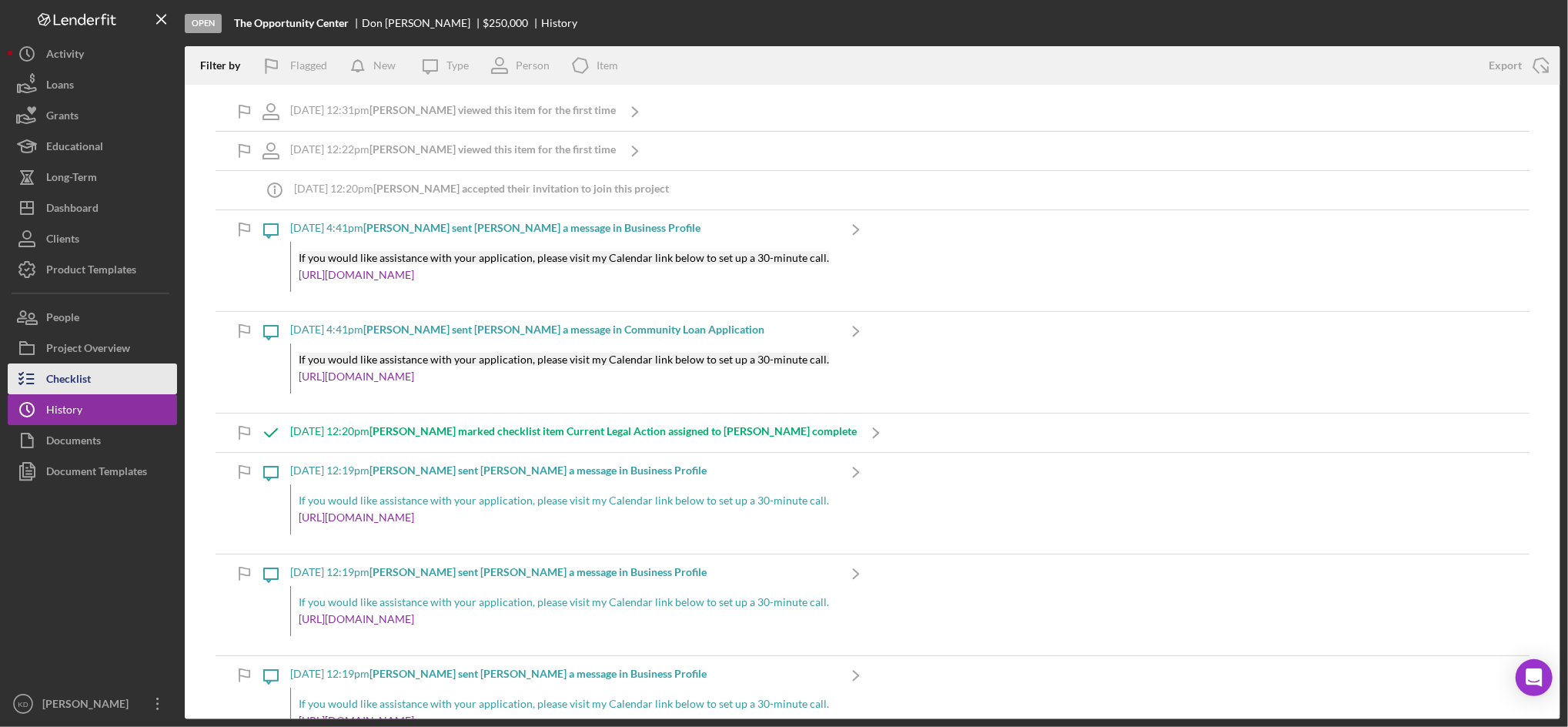
click at [107, 369] on button "Checklist" at bounding box center [93, 378] width 169 height 31
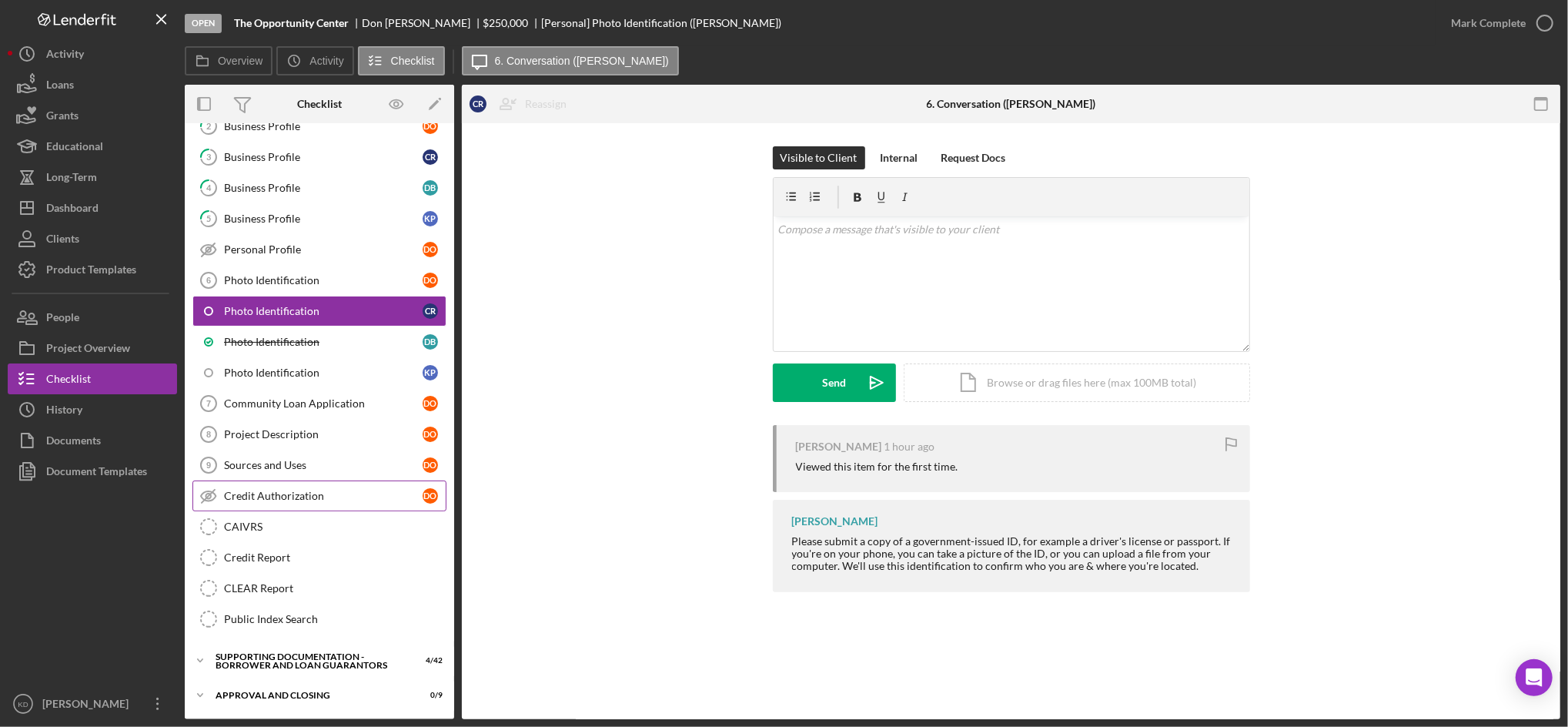
scroll to position [115, 0]
click at [103, 414] on button "Icon/History History" at bounding box center [93, 409] width 169 height 31
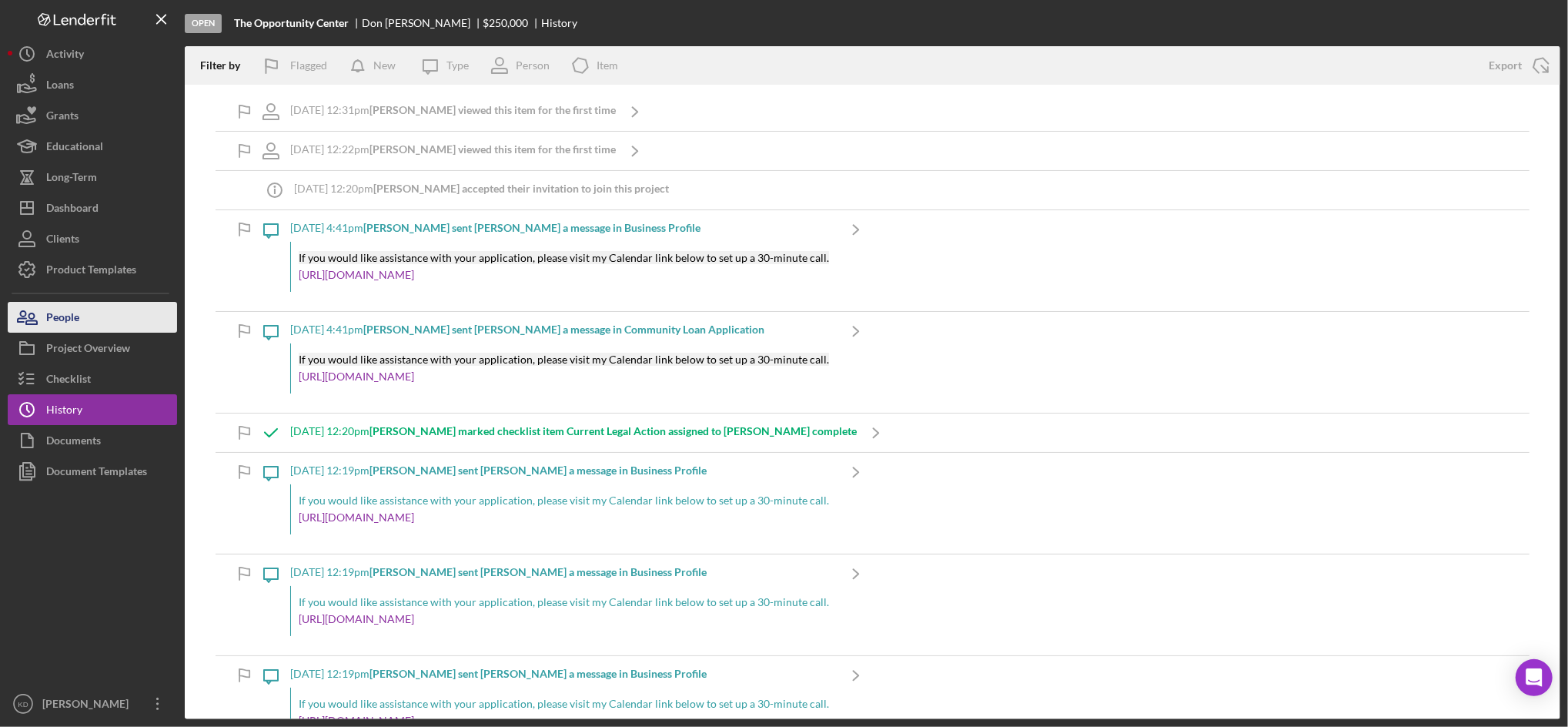
click at [142, 314] on button "People" at bounding box center [93, 316] width 169 height 31
